Goal: Task Accomplishment & Management: Complete application form

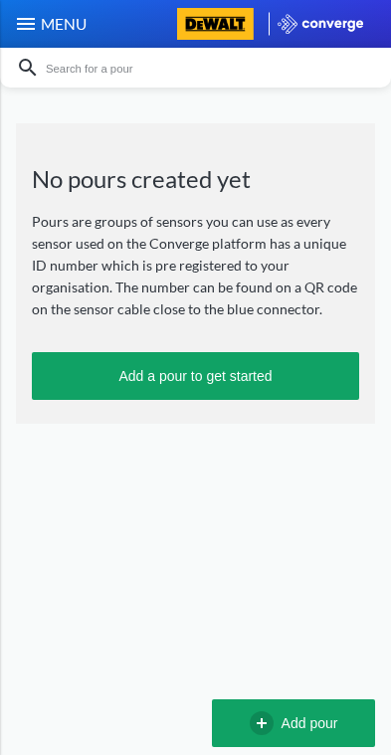
click at [32, 34] on img at bounding box center [26, 24] width 24 height 24
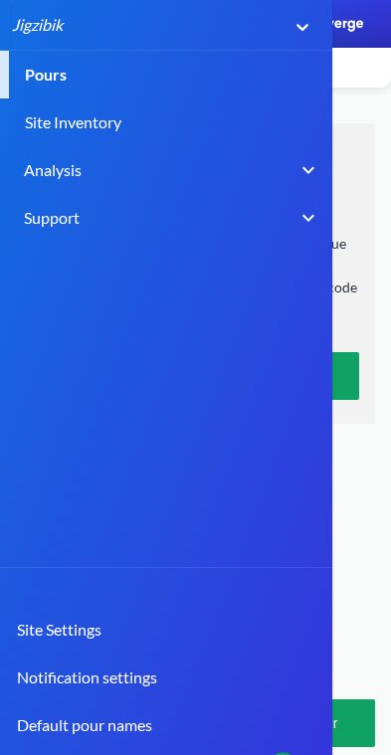
click at [204, 70] on link "Pours" at bounding box center [195, 75] width 391 height 48
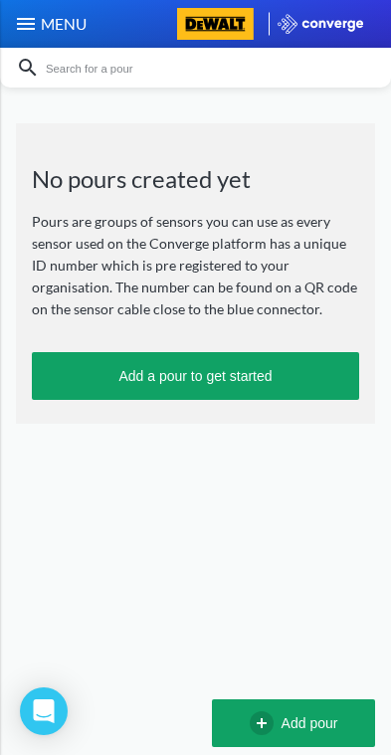
click at [37, 19] on img at bounding box center [26, 24] width 24 height 24
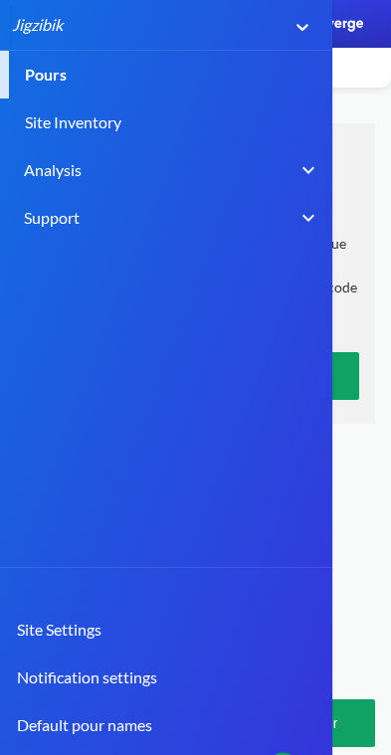
click at [246, 98] on link "Site Inventory" at bounding box center [195, 122] width 391 height 48
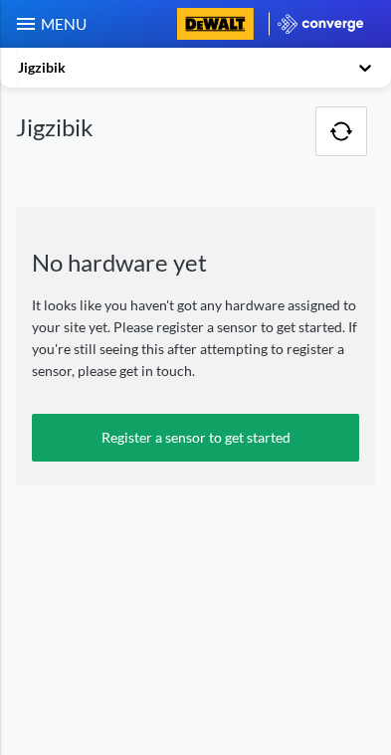
click at [240, 25] on img at bounding box center [215, 24] width 77 height 32
click at [29, 24] on img at bounding box center [26, 24] width 24 height 24
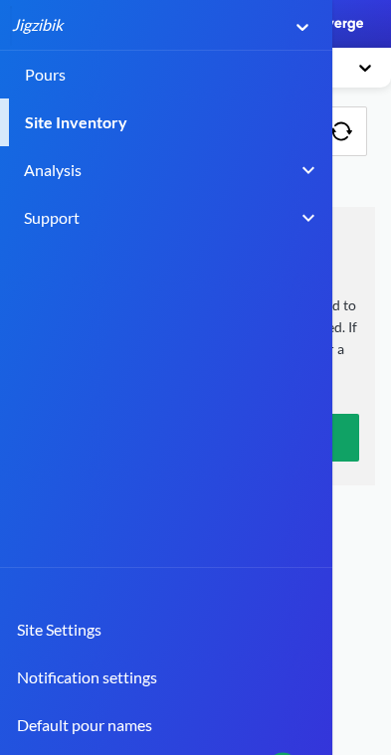
click at [216, 81] on link "Pours" at bounding box center [195, 75] width 391 height 48
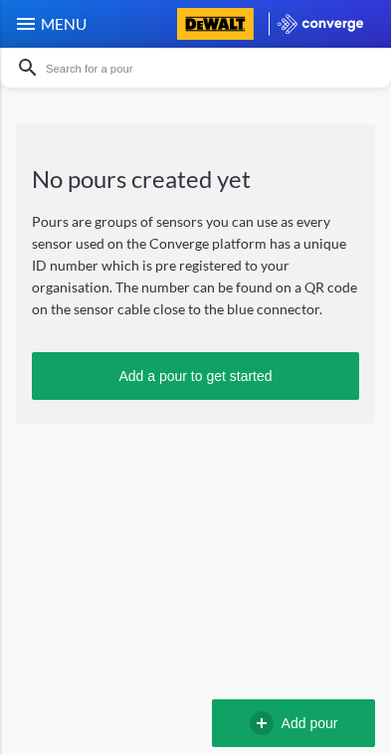
click at [293, 722] on button "Add pour" at bounding box center [293, 723] width 163 height 48
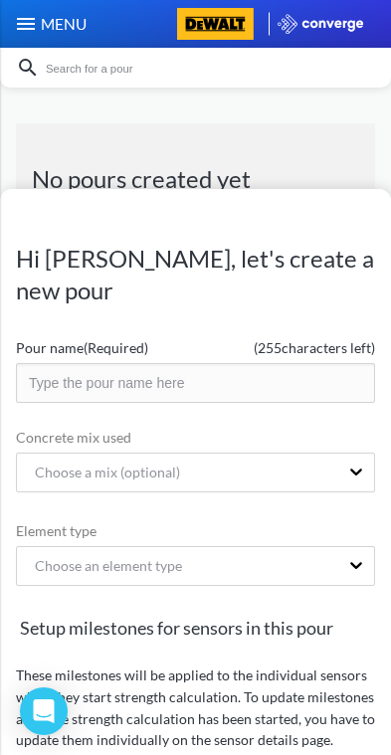
click at [313, 385] on input "text" at bounding box center [195, 383] width 359 height 40
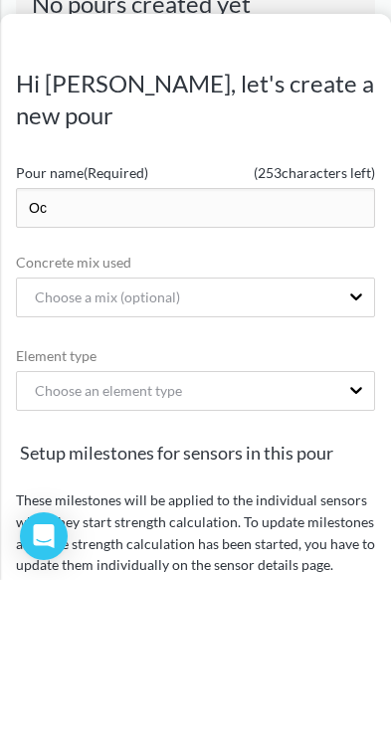
type input "O"
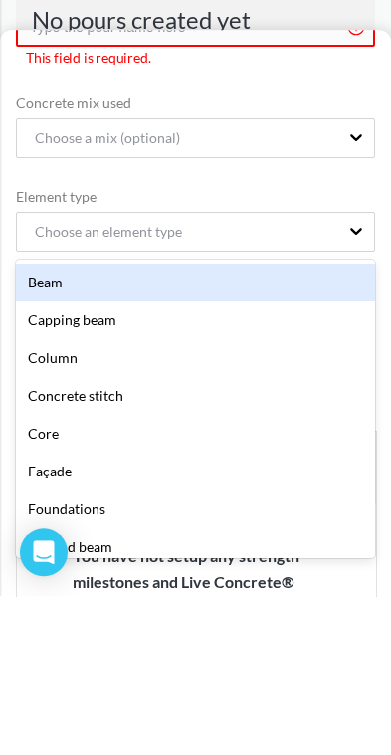
click at [340, 337] on form "Pour name (Required) ( 255 characters left) This field is required. Concrete mi…" at bounding box center [195, 637] width 359 height 1011
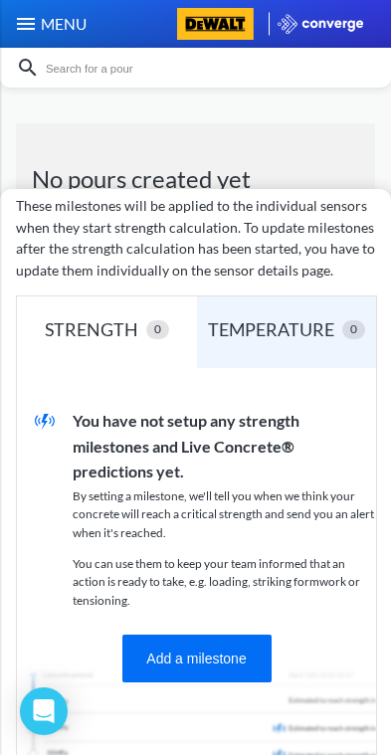
scroll to position [493, 0]
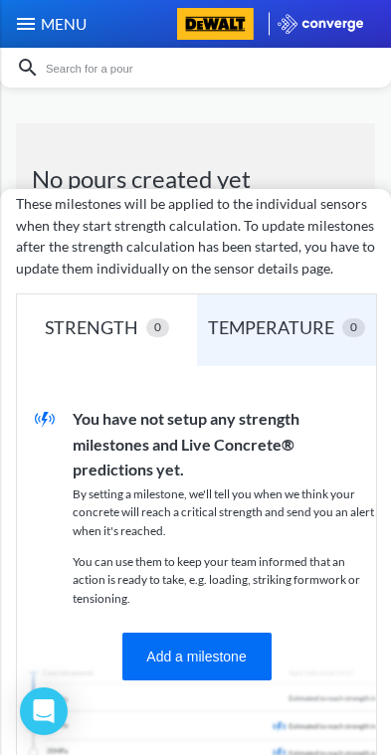
click at [330, 318] on div "TEMPERATURE" at bounding box center [275, 327] width 134 height 28
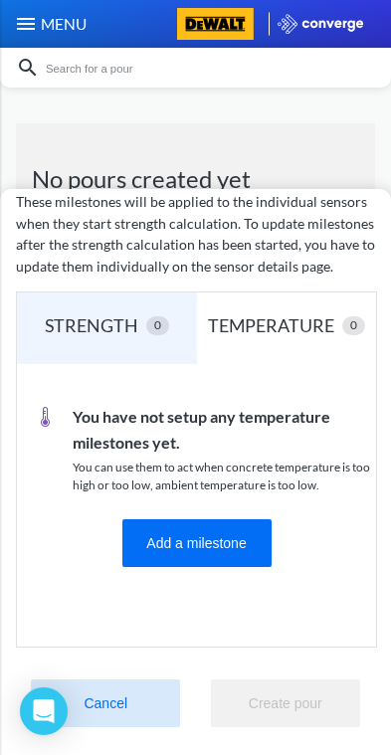
scroll to position [494, 0]
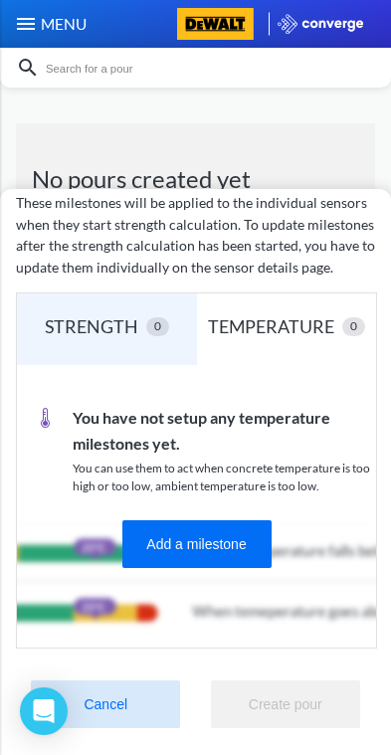
click at [53, 325] on div "STRENGTH" at bounding box center [95, 326] width 101 height 28
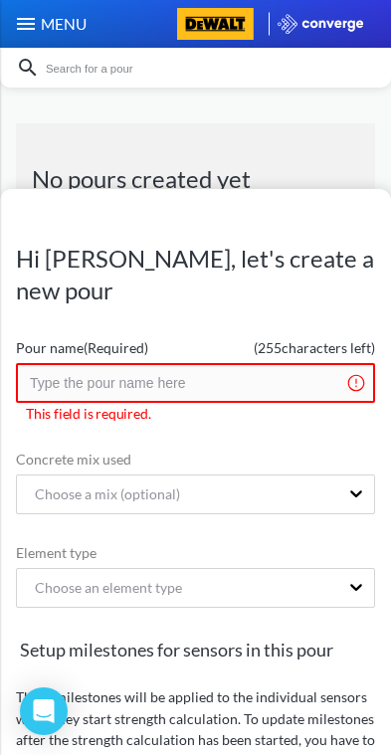
scroll to position [0, 0]
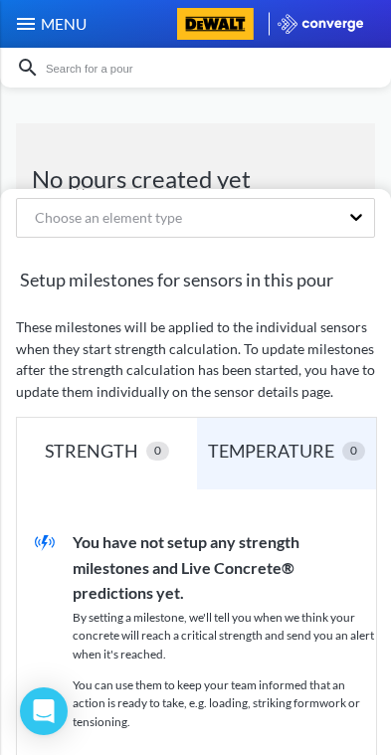
click at [354, 135] on div "Hi Salvador, let's create a new pour Pour name (Required) ( 255 characters left…" at bounding box center [195, 377] width 391 height 755
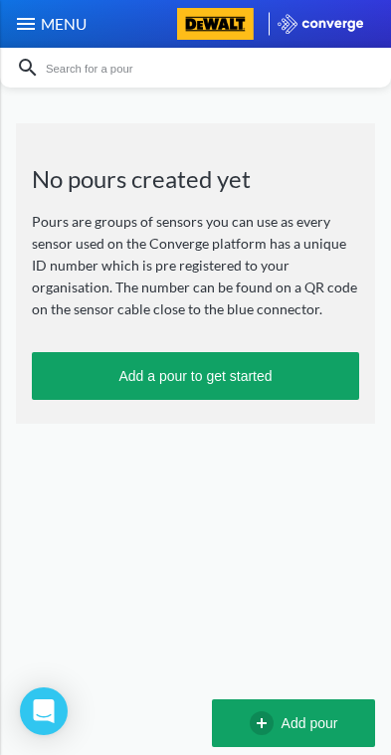
click at [31, 25] on img at bounding box center [26, 24] width 24 height 24
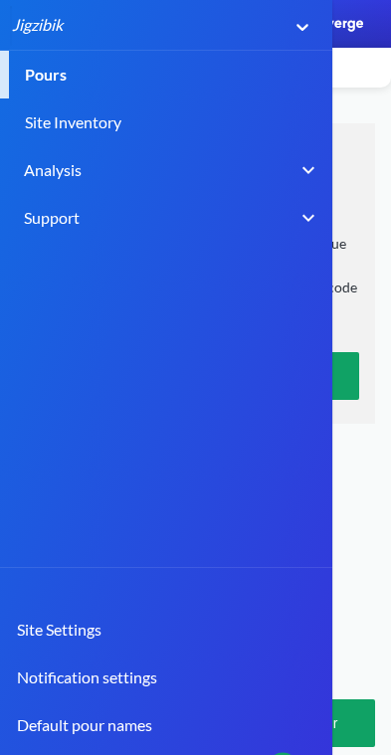
click at [372, 466] on header "MENU Jigzibik Pours Site Inventory Analysis BIM Support Online Help Guide +44 2…" at bounding box center [195, 377] width 391 height 755
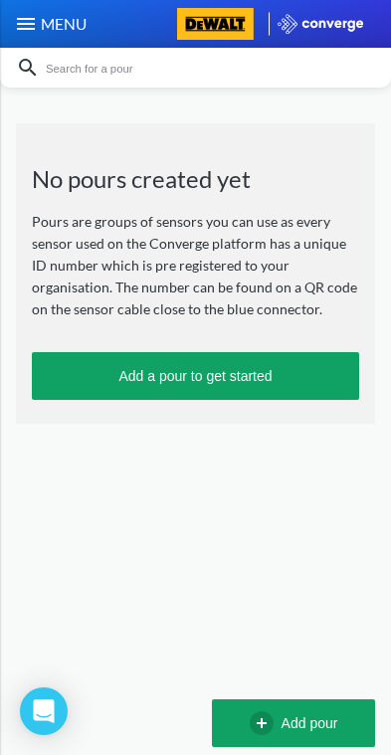
click at [211, 28] on img at bounding box center [215, 24] width 77 height 32
click at [350, 28] on img at bounding box center [320, 24] width 86 height 20
click at [234, 30] on img at bounding box center [215, 24] width 77 height 32
click at [29, 12] on img at bounding box center [26, 24] width 24 height 24
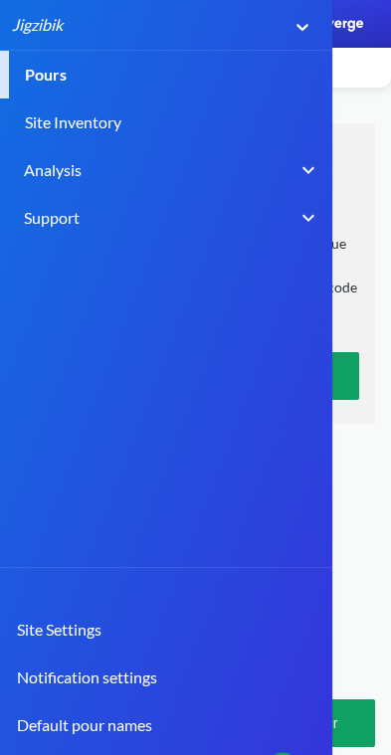
click at [376, 324] on header "MENU Jigzibik Pours Site Inventory Analysis BIM Support Online Help Guide +44 2…" at bounding box center [195, 377] width 391 height 755
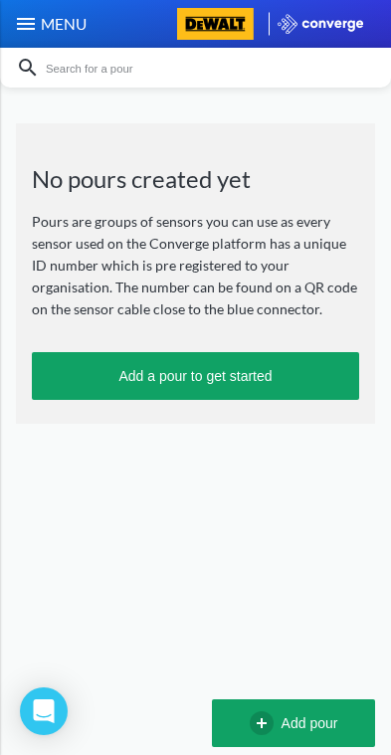
click at [378, 222] on div "MENU Jigzibik Pours Site Inventory Analysis BIM Support Online Help Guide +44 2…" at bounding box center [195, 212] width 391 height 424
click at [324, 16] on img at bounding box center [320, 24] width 86 height 20
click at [53, 30] on span "MENU" at bounding box center [62, 24] width 49 height 24
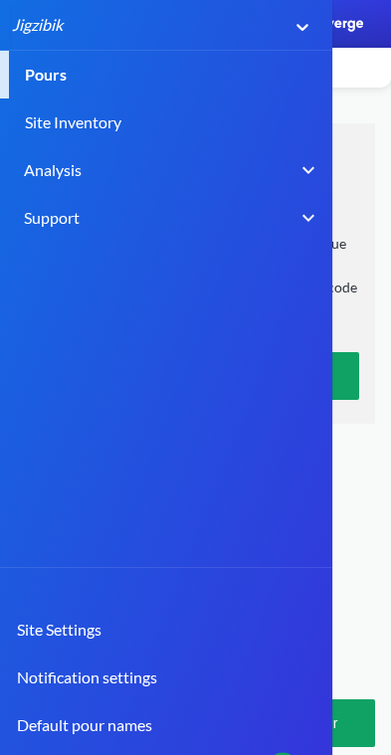
click at [37, 107] on link "Site Inventory" at bounding box center [195, 122] width 391 height 48
